Goal: Use online tool/utility

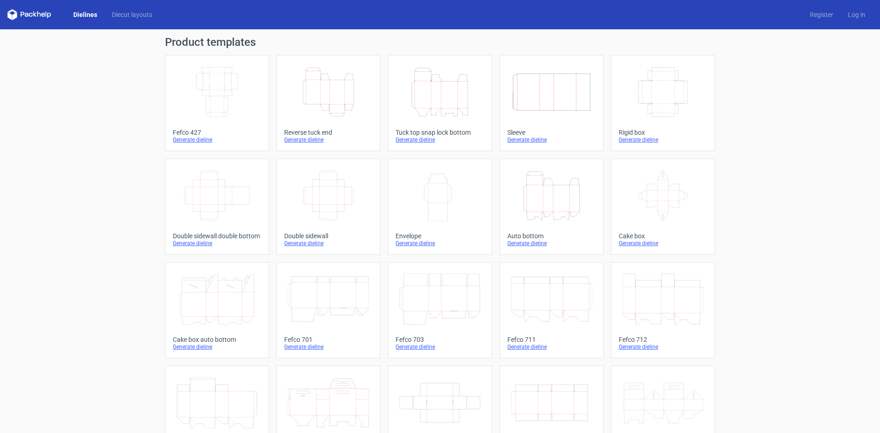
click at [457, 86] on icon "Height Depth Width" at bounding box center [439, 91] width 81 height 51
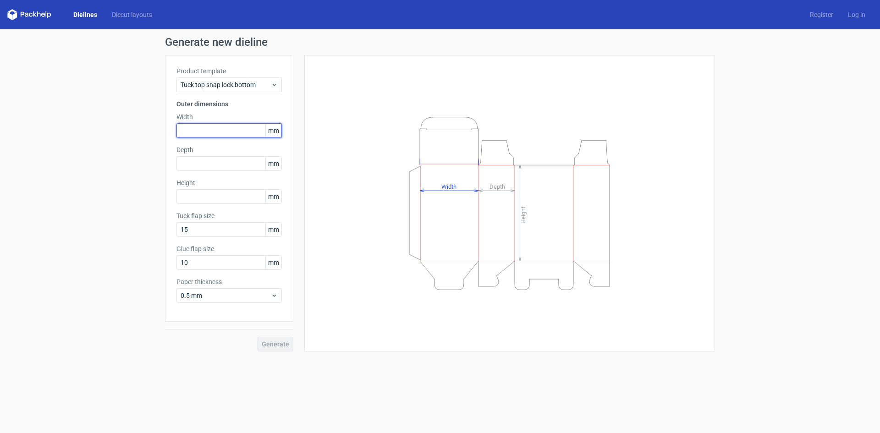
click at [221, 132] on input "text" at bounding box center [229, 130] width 105 height 15
type input "52"
type input "49"
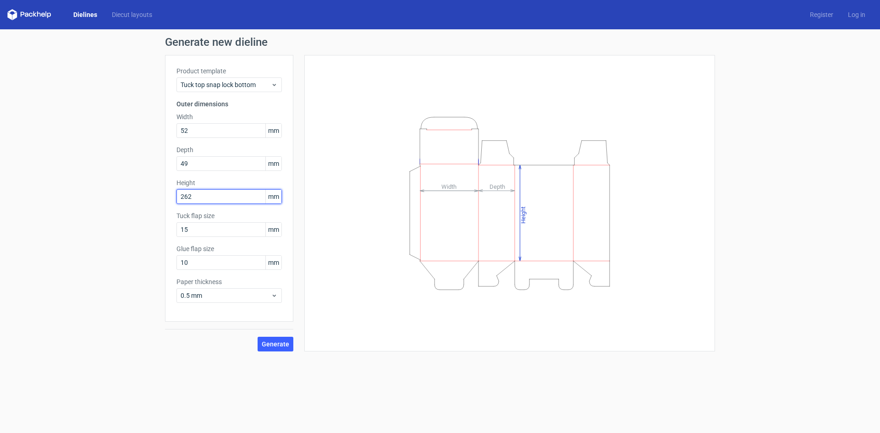
type input "262"
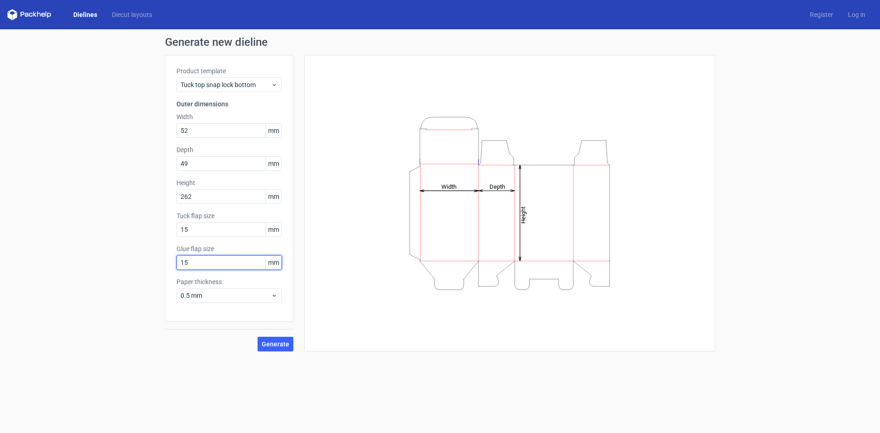
type input "15"
click at [258, 337] on button "Generate" at bounding box center [276, 344] width 36 height 15
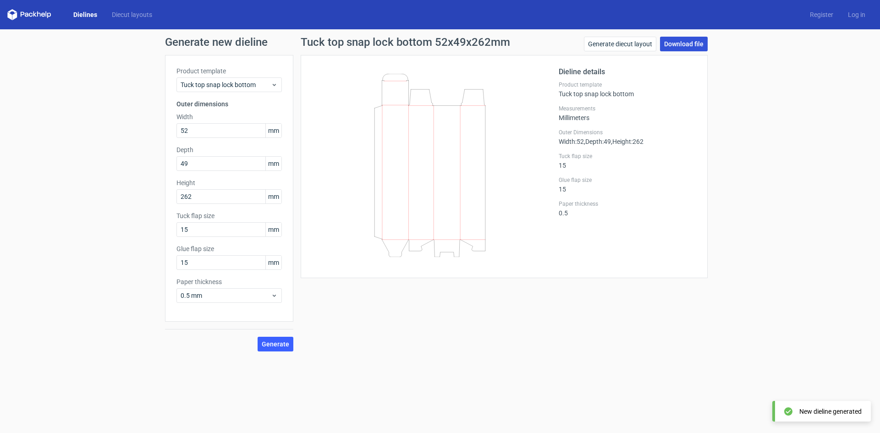
click at [675, 43] on link "Download file" at bounding box center [684, 44] width 48 height 15
